Goal: Information Seeking & Learning: Learn about a topic

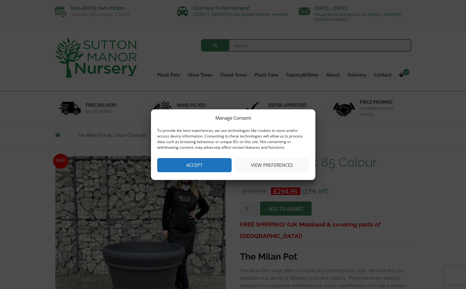
click at [206, 169] on button "Accept" at bounding box center [194, 165] width 74 height 14
click at [206, 164] on button "Accept" at bounding box center [194, 165] width 74 height 14
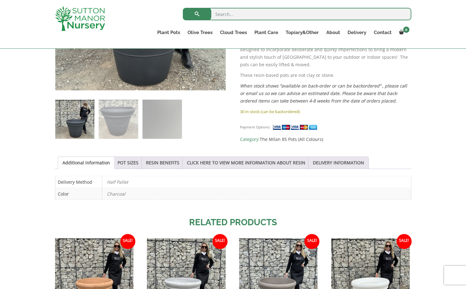
scroll to position [256, 0]
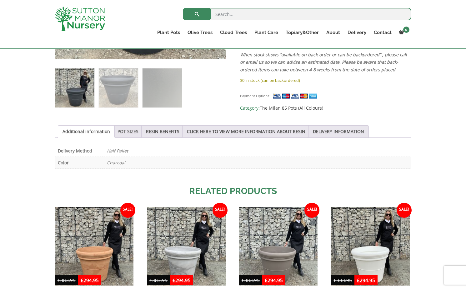
click at [134, 130] on link "POT SIZES" at bounding box center [127, 132] width 21 height 12
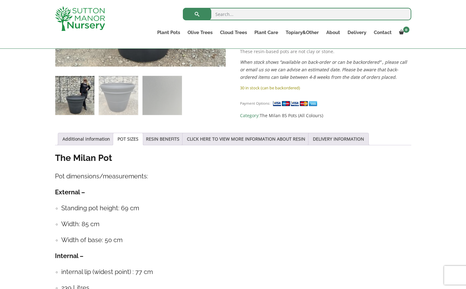
scroll to position [243, 0]
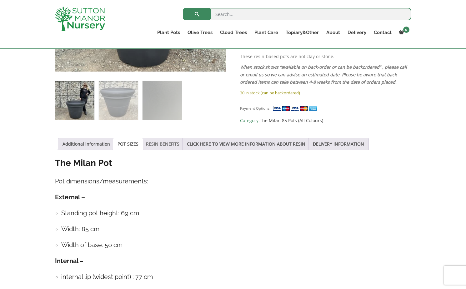
click at [170, 140] on link "RESIN BENEFITS" at bounding box center [162, 144] width 33 height 12
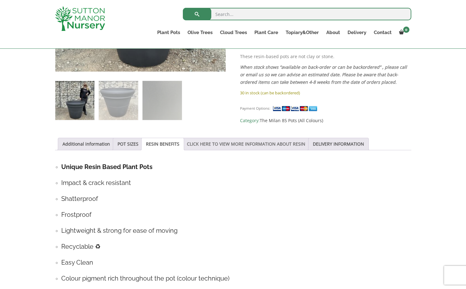
click at [239, 144] on link "CLICK HERE TO VIEW MORE INFORMATION ABOUT RESIN" at bounding box center [246, 144] width 118 height 12
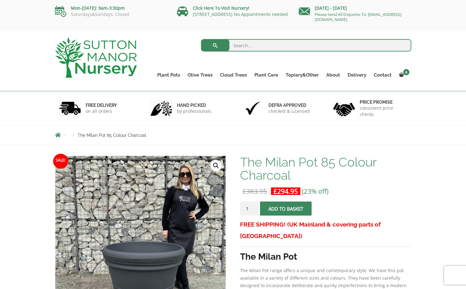
scroll to position [0, 0]
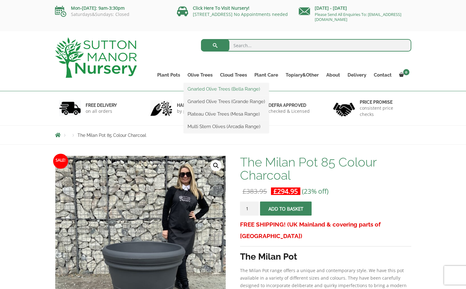
click at [199, 89] on link "Gnarled Olive Trees (Bella Range)" at bounding box center [226, 88] width 85 height 9
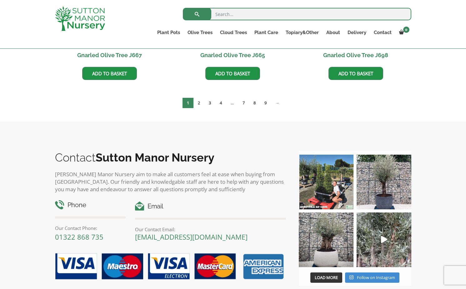
scroll to position [558, 0]
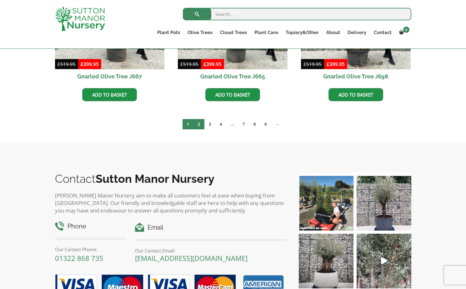
click at [195, 123] on link "2" at bounding box center [198, 124] width 11 height 10
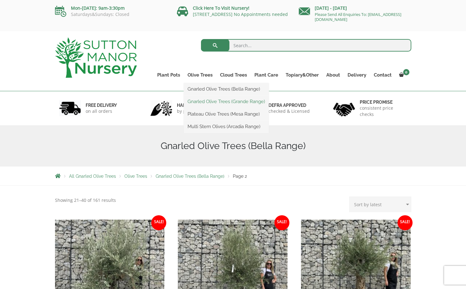
click at [202, 101] on link "Gnarled Olive Trees (Grande Range)" at bounding box center [226, 101] width 85 height 9
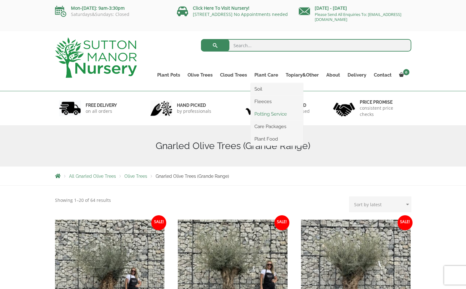
click at [270, 114] on link "Potting Service" at bounding box center [277, 113] width 52 height 9
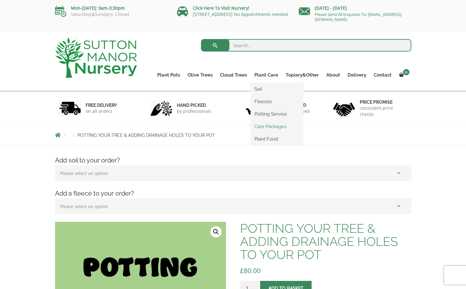
click at [266, 125] on link "Care Packages" at bounding box center [277, 126] width 52 height 9
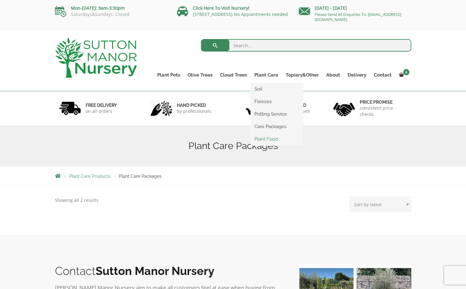
click at [262, 137] on link "Plant Food" at bounding box center [277, 138] width 52 height 9
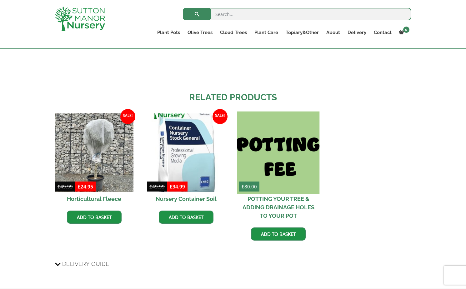
scroll to position [460, 0]
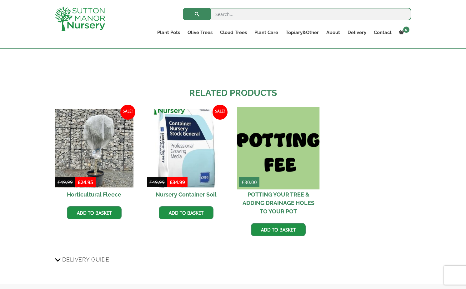
click at [289, 162] on img at bounding box center [278, 148] width 82 height 82
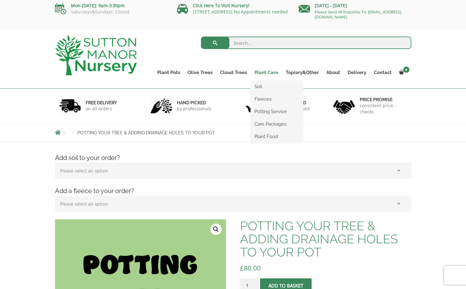
scroll to position [2, 0]
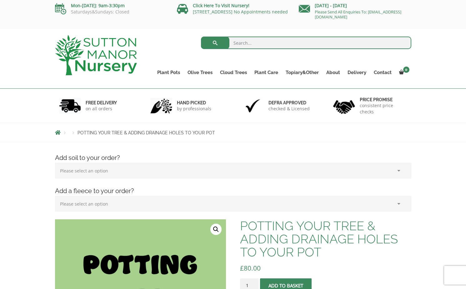
click at [241, 44] on input "search" at bounding box center [306, 43] width 210 height 12
type input "potting tree guide"
click at [215, 43] on button "submit" at bounding box center [215, 43] width 28 height 12
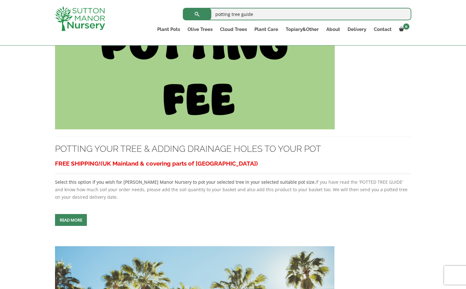
scroll to position [181, 0]
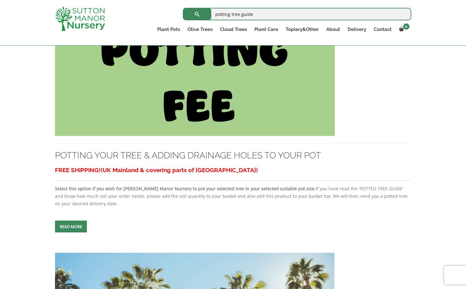
click at [71, 226] on span at bounding box center [71, 226] width 0 height 0
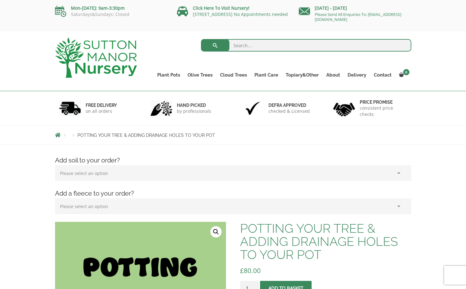
click at [260, 45] on input "search" at bounding box center [306, 45] width 210 height 12
type input "potted tree guide"
click at [215, 45] on button "submit" at bounding box center [215, 45] width 28 height 12
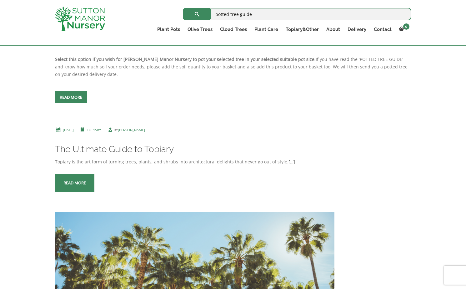
scroll to position [341, 0]
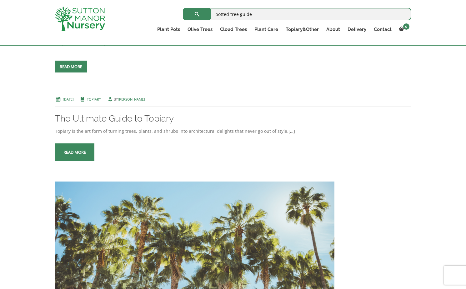
click at [75, 152] on span at bounding box center [75, 152] width 0 height 0
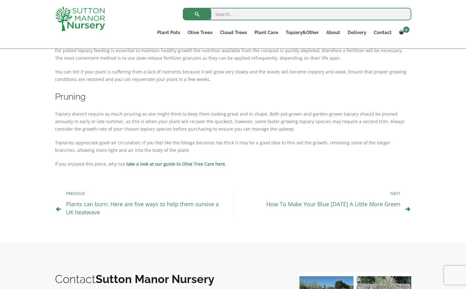
scroll to position [3727, 0]
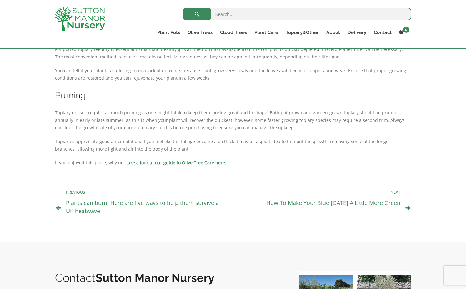
click at [167, 160] on link "take a look at our guide to Olive Tree Care here." at bounding box center [176, 163] width 100 height 6
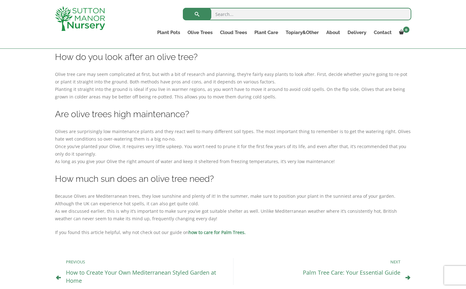
scroll to position [2061, 0]
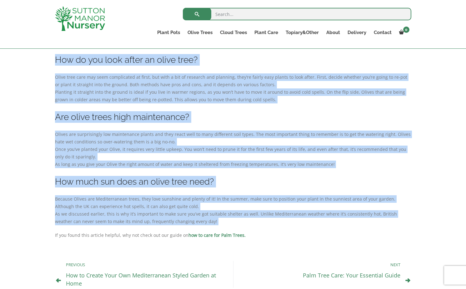
drag, startPoint x: 134, startPoint y: 76, endPoint x: 262, endPoint y: 204, distance: 181.1
copy body "Olive Tree Care: Everything You Need to Know Uncategorised Olive Tree Care: Eve…"
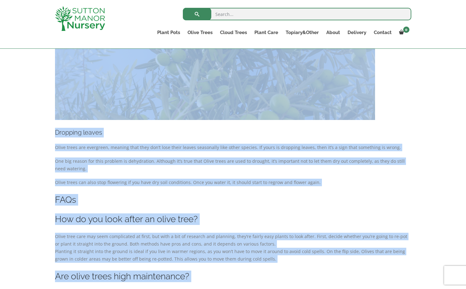
scroll to position [1902, 0]
click at [130, 76] on img at bounding box center [215, 13] width 320 height 213
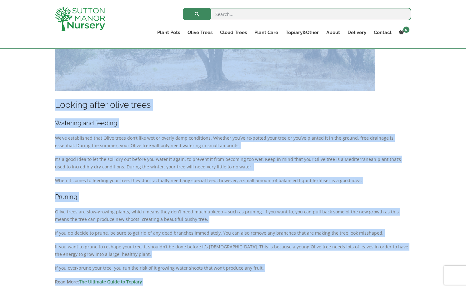
scroll to position [1152, 0]
click at [29, 82] on div "11th March 2021 Uncategorised by james Have you got green fingers? Fancy trying…" at bounding box center [233, 123] width 466 height 2201
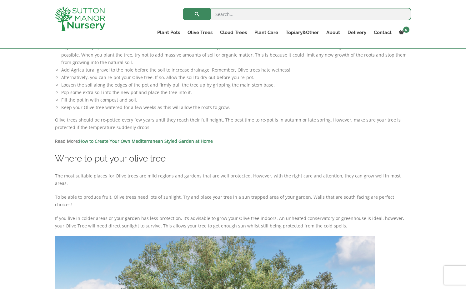
scroll to position [788, 0]
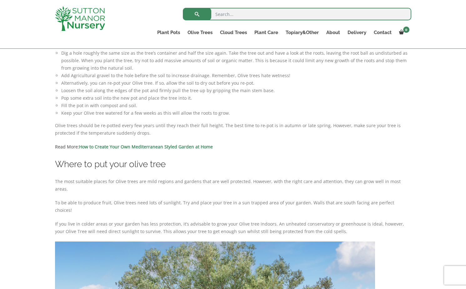
click at [130, 144] on link "How to Create Your Own Mediterranean Styled Garden at Home" at bounding box center [146, 147] width 134 height 6
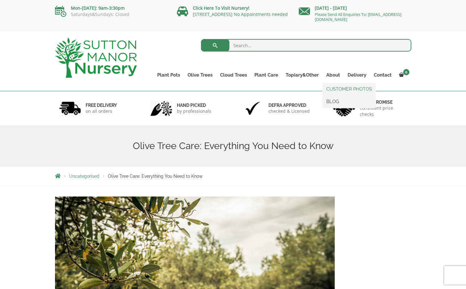
scroll to position [0, 0]
click at [340, 88] on link "CUSTOMER PHOTOS" at bounding box center [348, 88] width 53 height 9
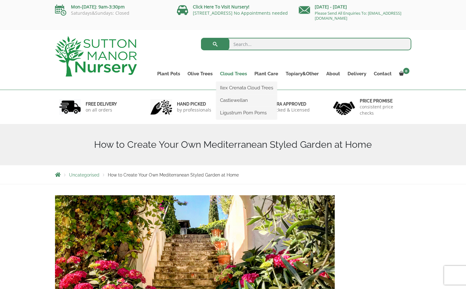
scroll to position [4, 0]
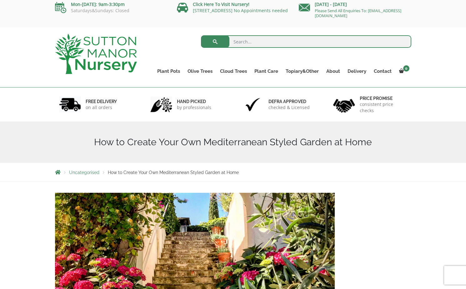
click at [248, 42] on input "search" at bounding box center [306, 41] width 210 height 12
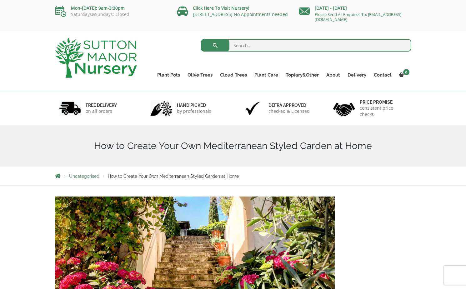
scroll to position [1, 0]
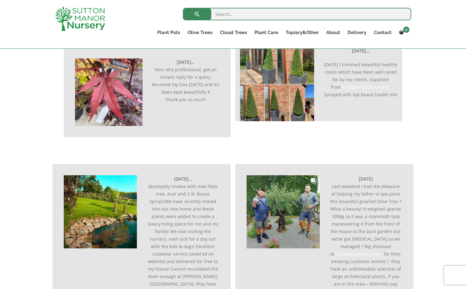
scroll to position [211, 0]
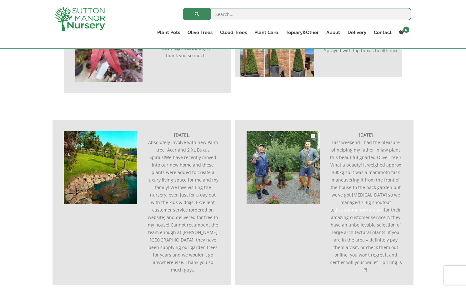
click at [302, 145] on img at bounding box center [282, 167] width 73 height 73
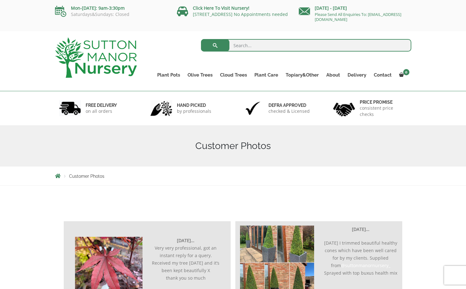
scroll to position [0, 0]
click at [381, 75] on link "Contact" at bounding box center [382, 75] width 25 height 9
